Goal: Task Accomplishment & Management: Manage account settings

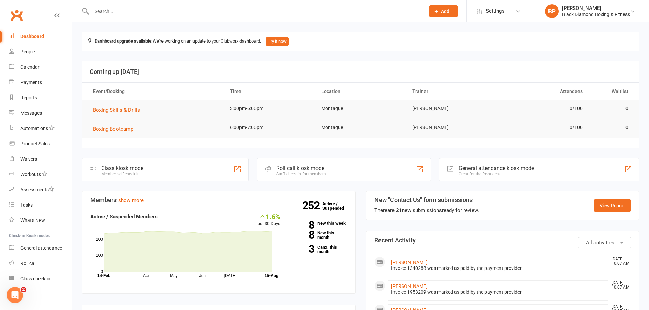
click at [138, 6] on input "text" at bounding box center [255, 11] width 330 height 10
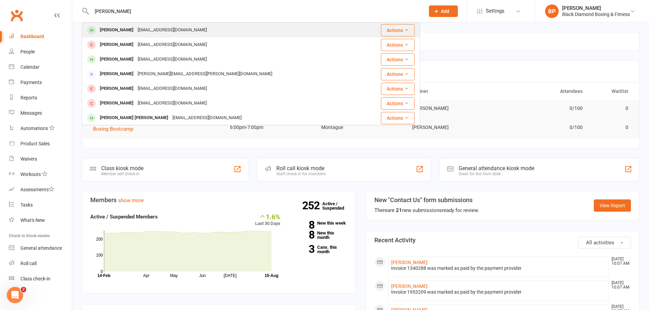
type input "[PERSON_NAME]"
click at [154, 27] on div "[EMAIL_ADDRESS][DOMAIN_NAME]" at bounding box center [171, 30] width 73 height 10
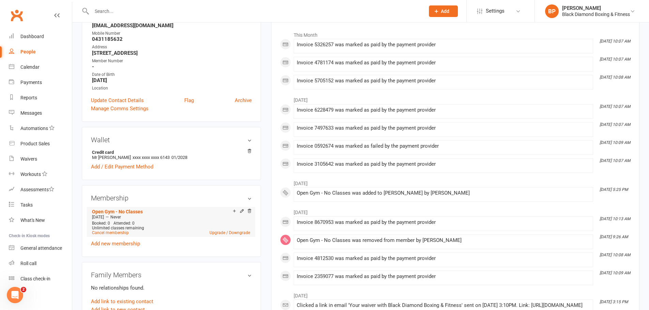
scroll to position [136, 0]
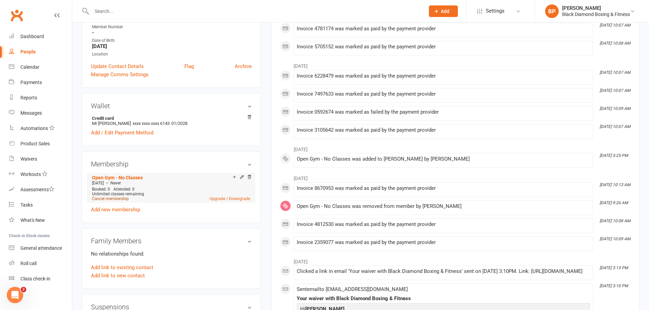
click at [112, 199] on link "Cancel membership" at bounding box center [110, 198] width 37 height 5
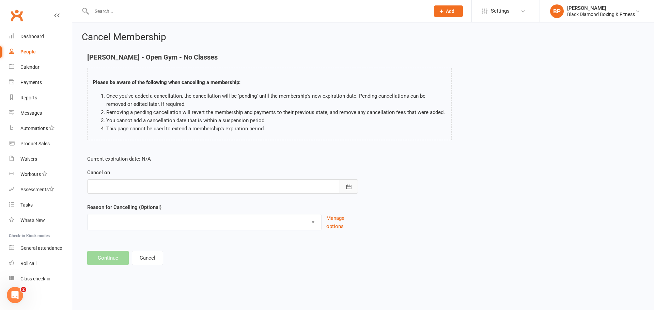
click at [344, 180] on button "button" at bounding box center [348, 186] width 18 height 14
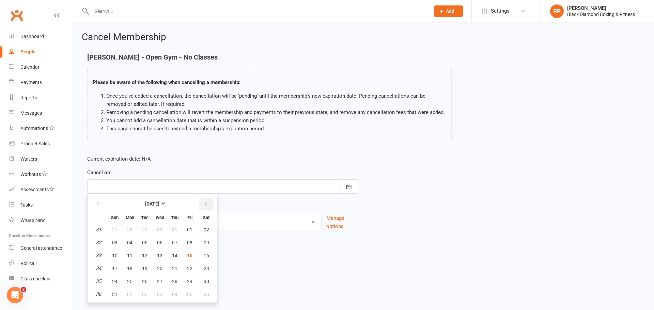
click at [205, 205] on icon "button" at bounding box center [205, 203] width 5 height 5
click at [202, 241] on button "13" at bounding box center [205, 243] width 17 height 12
type input "[DATE]"
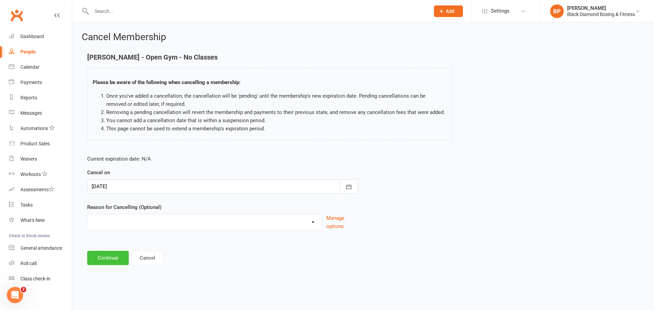
click at [118, 254] on button "Continue" at bounding box center [108, 258] width 42 height 14
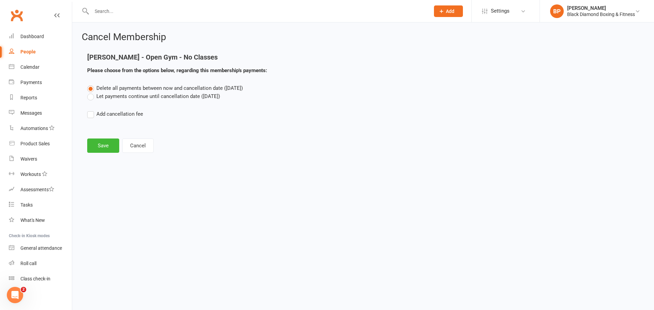
click at [132, 100] on div "Delete all payments between now and cancellation date ([DATE]) Let payments con…" at bounding box center [363, 106] width 562 height 44
click at [132, 99] on label "Let payments continue until cancellation date ([DATE])" at bounding box center [153, 96] width 133 height 8
click at [92, 92] on input "Let payments continue until cancellation date ([DATE])" at bounding box center [89, 92] width 4 height 0
click at [108, 144] on button "Save" at bounding box center [103, 146] width 32 height 14
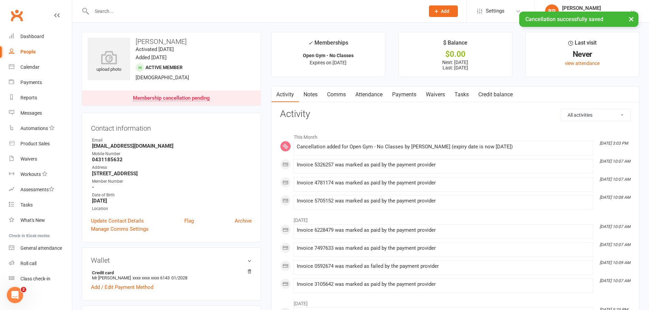
click at [405, 95] on link "Payments" at bounding box center [404, 95] width 34 height 16
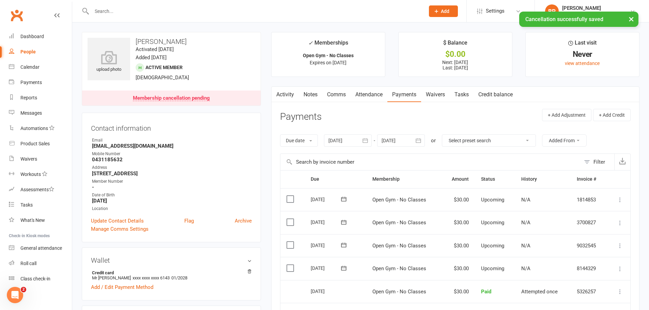
click at [418, 141] on icon "button" at bounding box center [418, 140] width 7 height 7
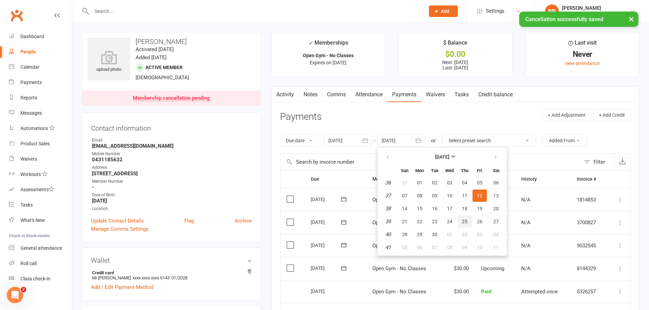
click at [466, 218] on button "25" at bounding box center [464, 221] width 14 height 12
type input "[DATE]"
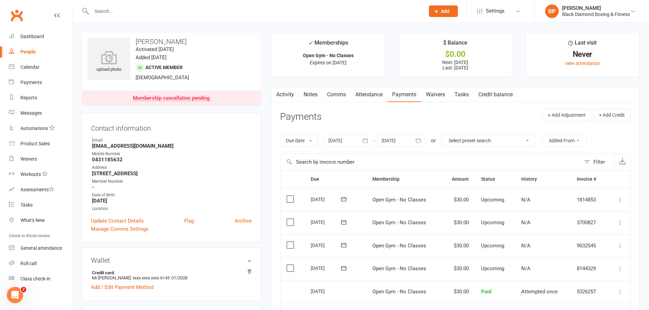
click at [242, 7] on input "text" at bounding box center [255, 11] width 330 height 10
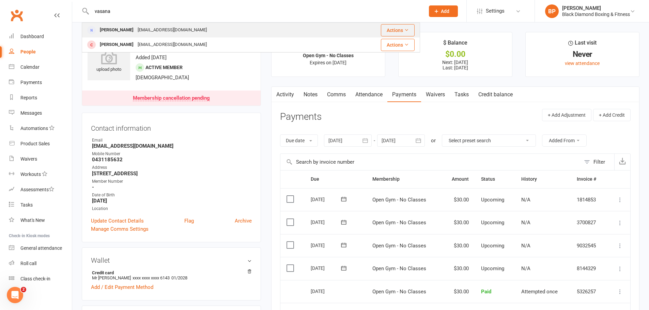
type input "vasana"
click at [177, 25] on div "[EMAIL_ADDRESS][DOMAIN_NAME]" at bounding box center [171, 30] width 73 height 10
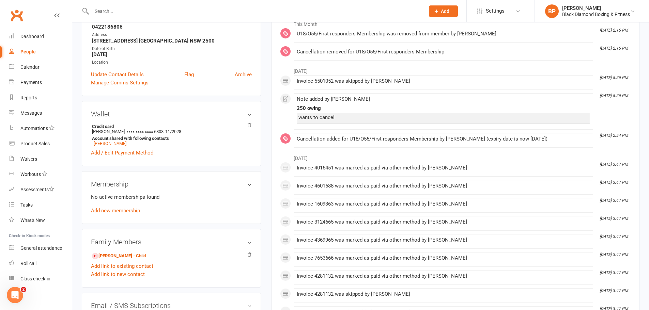
scroll to position [136, 0]
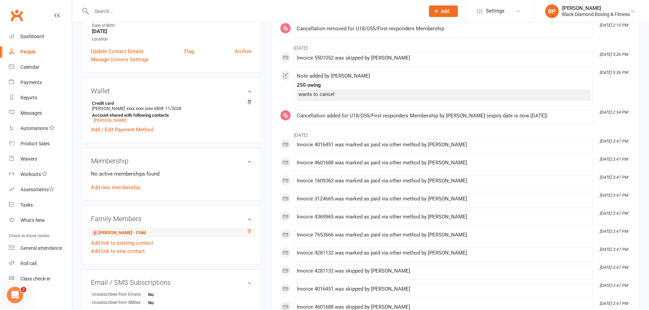
click at [249, 230] on icon at bounding box center [248, 231] width 3 height 4
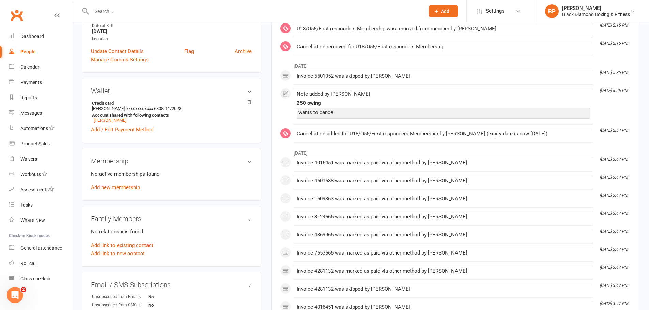
click at [226, 11] on input "text" at bounding box center [255, 11] width 330 height 10
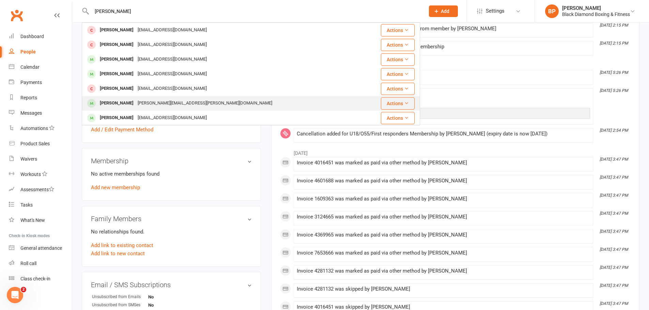
type input "[PERSON_NAME]"
click at [200, 99] on div "Taylor Raschilla [EMAIL_ADDRESS][PERSON_NAME][DOMAIN_NAME]" at bounding box center [222, 103] width 280 height 14
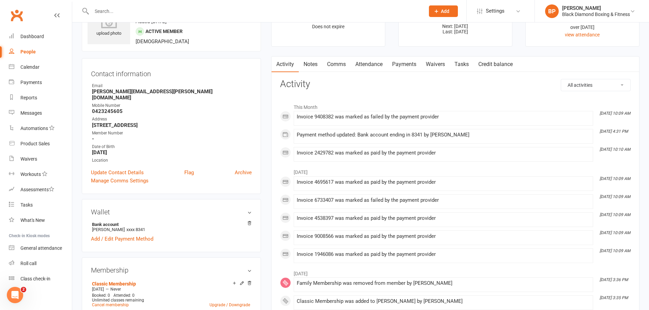
scroll to position [102, 0]
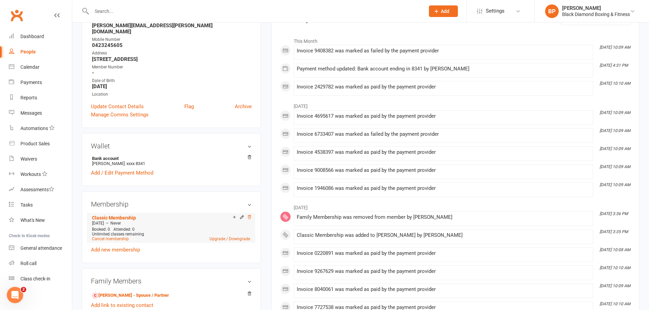
click at [251, 215] on icon at bounding box center [249, 217] width 5 height 5
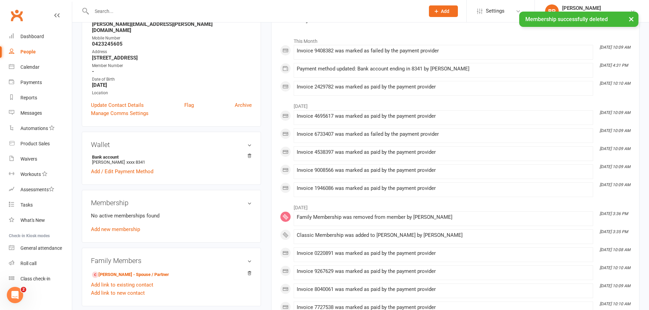
scroll to position [101, 0]
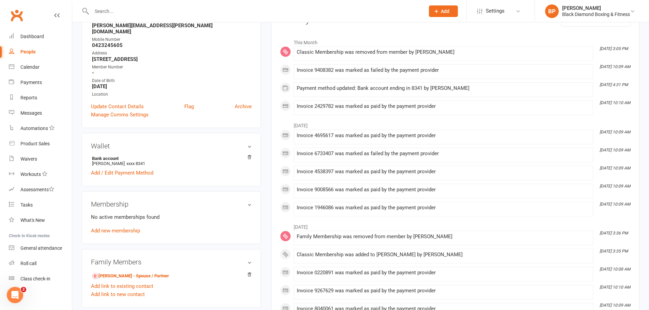
click at [178, 14] on input "text" at bounding box center [255, 11] width 330 height 10
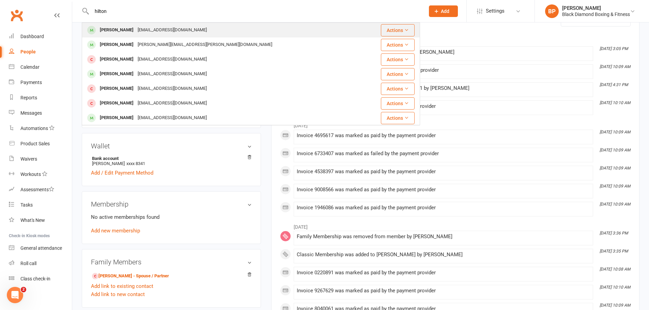
type input "hilton"
click at [174, 29] on div "[EMAIL_ADDRESS][DOMAIN_NAME]" at bounding box center [171, 30] width 73 height 10
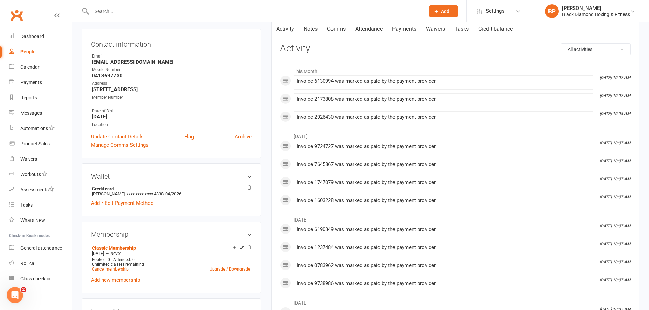
scroll to position [68, 0]
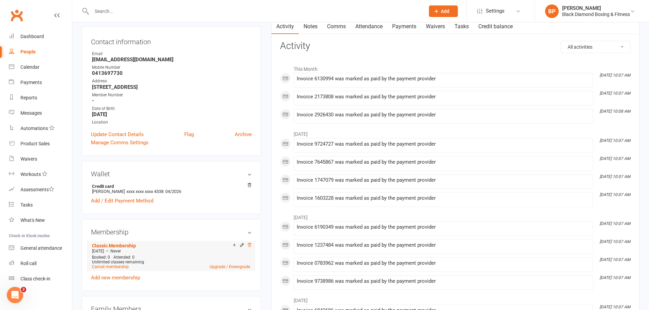
click at [249, 244] on icon at bounding box center [249, 245] width 5 height 5
